Goal: Find specific page/section

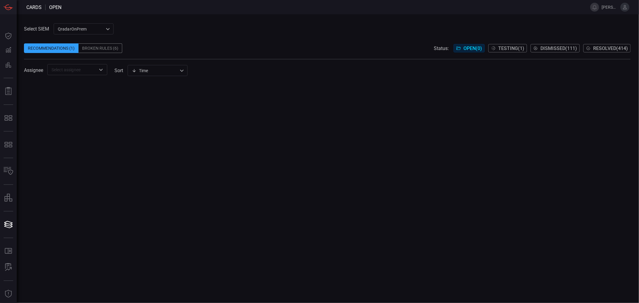
click at [98, 25] on div "QradarOnPrem 5aadb41e-e732-4a7a-884f-5c29e918b1b8 ​" at bounding box center [84, 28] width 60 height 11
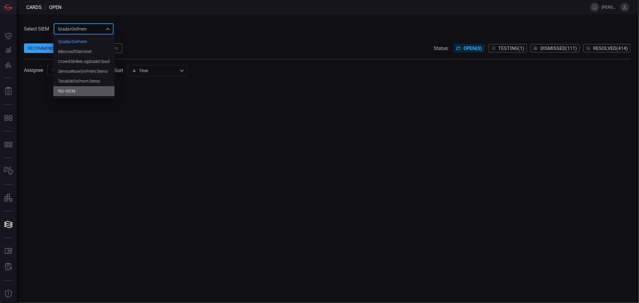
click at [70, 92] on div "NG-SIEM" at bounding box center [66, 91] width 17 height 6
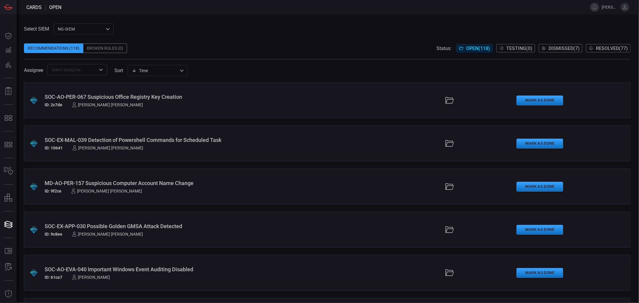
click at [135, 71] on div "Time visibleUpdateTime ​" at bounding box center [158, 70] width 60 height 11
click at [146, 89] on li "Description" at bounding box center [158, 93] width 60 height 10
type input "description"
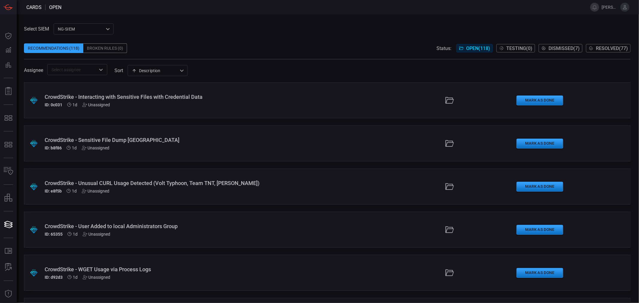
click at [208, 69] on div "Assignee ​ sort Description description ​" at bounding box center [327, 69] width 606 height 11
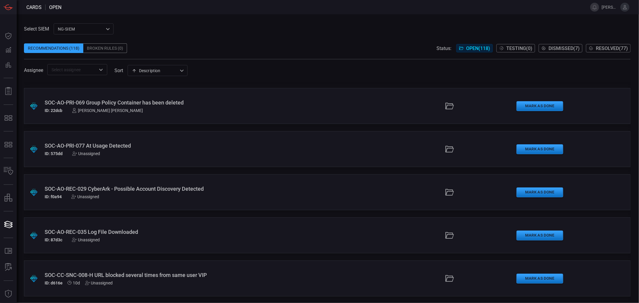
scroll to position [3260, 0]
